Goal: Transaction & Acquisition: Download file/media

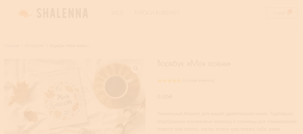
scroll to position [112, 0]
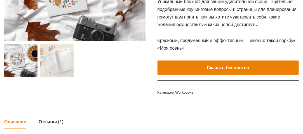
click at [230, 61] on e-page-transition at bounding box center [151, 67] width 303 height 134
click at [221, 62] on e-page-transition at bounding box center [151, 67] width 303 height 134
click at [227, 60] on e-page-transition at bounding box center [151, 67] width 303 height 134
click at [213, 62] on button "Скачать бесплатно" at bounding box center [227, 67] width 141 height 15
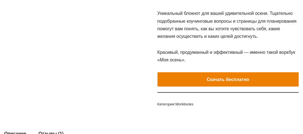
scroll to position [112, 0]
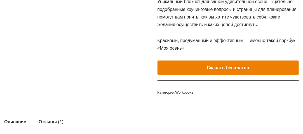
click at [173, 74] on button "Скачать бесплатно" at bounding box center [227, 67] width 141 height 15
